Goal: Task Accomplishment & Management: Use online tool/utility

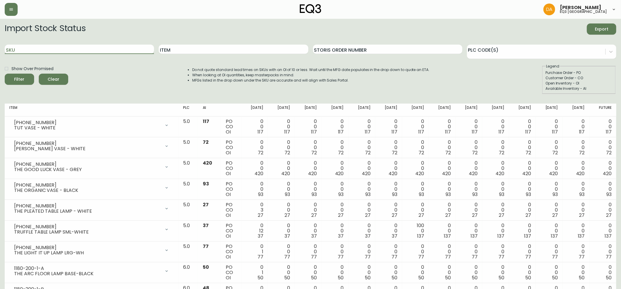
click at [72, 51] on input "SKU" at bounding box center [79, 49] width 149 height 9
paste input "3020-628-13-A"
type input "3020-628-13-A"
click at [5, 74] on button "Filter" at bounding box center [19, 79] width 29 height 11
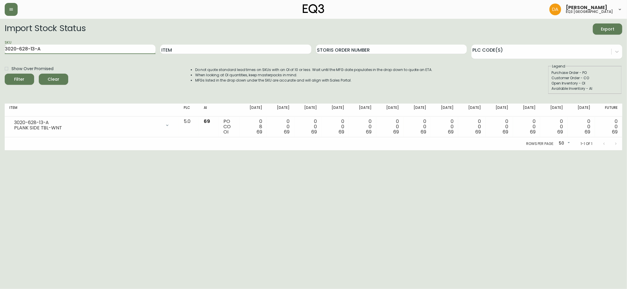
drag, startPoint x: 54, startPoint y: 49, endPoint x: 0, endPoint y: 49, distance: 54.4
click at [0, 49] on main "Import Stock Status Export SKU 3020-628-13-A Item Storis Order Number PLC Code(…" at bounding box center [313, 85] width 627 height 132
paste input "3020-633-13-B"
type input "3020-633-13-B"
click at [5, 74] on button "Filter" at bounding box center [19, 79] width 29 height 11
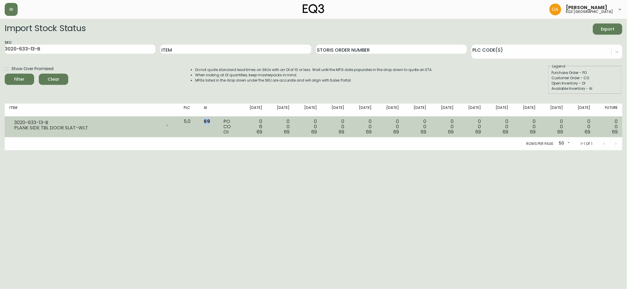
drag, startPoint x: 215, startPoint y: 121, endPoint x: 227, endPoint y: 125, distance: 12.5
click at [219, 125] on td "69" at bounding box center [209, 127] width 20 height 21
